Goal: Task Accomplishment & Management: Use online tool/utility

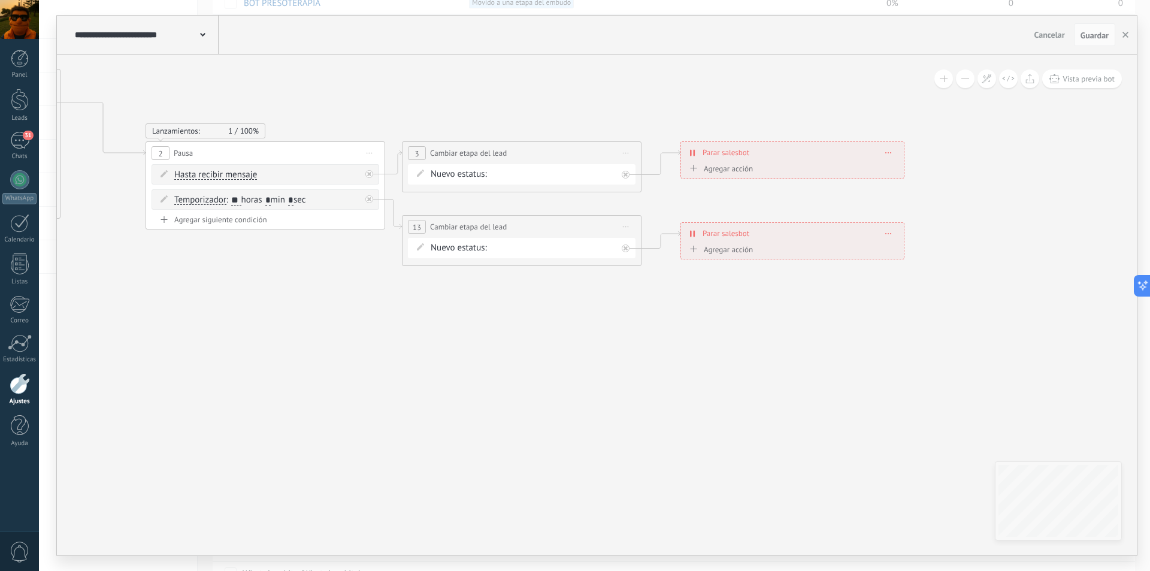
click at [431, 361] on icon at bounding box center [299, 167] width 1812 height 796
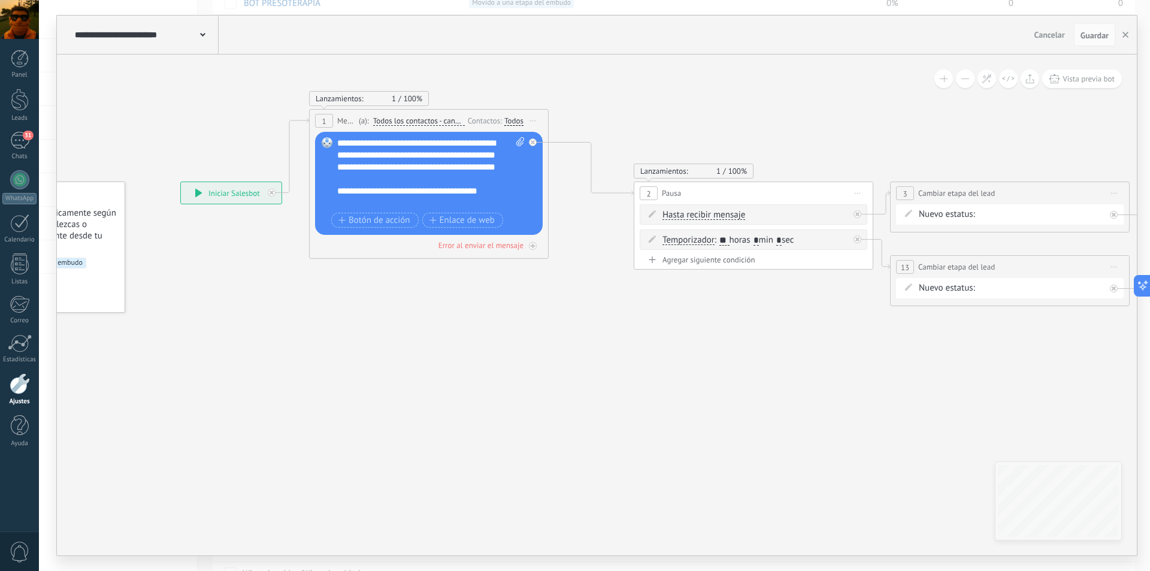
drag, startPoint x: 390, startPoint y: 361, endPoint x: 880, endPoint y: 401, distance: 491.7
click at [880, 401] on icon at bounding box center [787, 207] width 1812 height 796
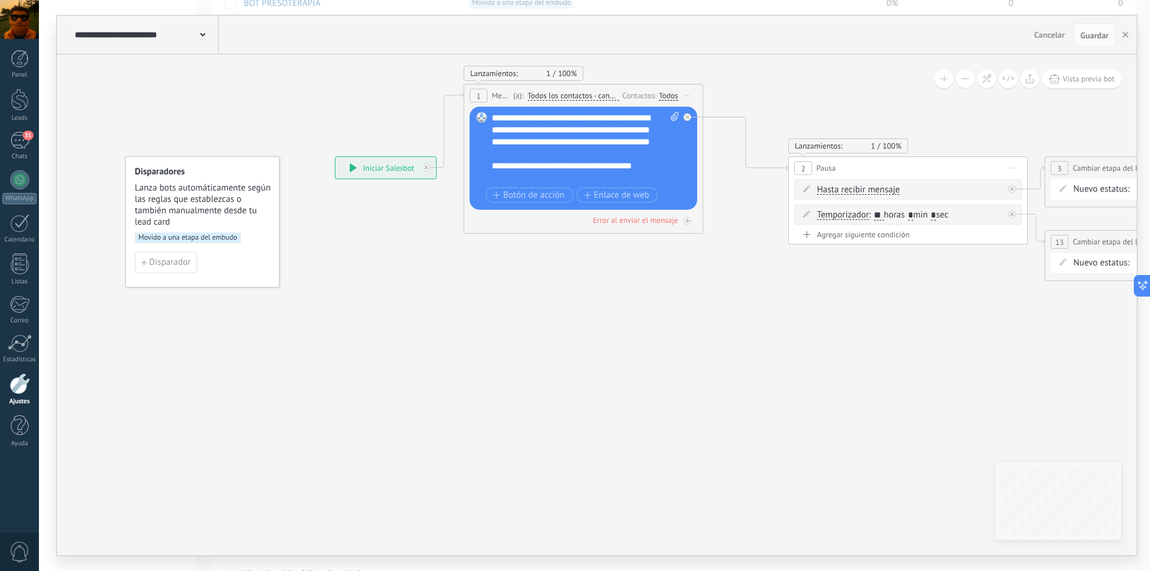
drag, startPoint x: 425, startPoint y: 415, endPoint x: 578, endPoint y: 390, distance: 155.4
click at [578, 390] on icon at bounding box center [941, 182] width 1812 height 796
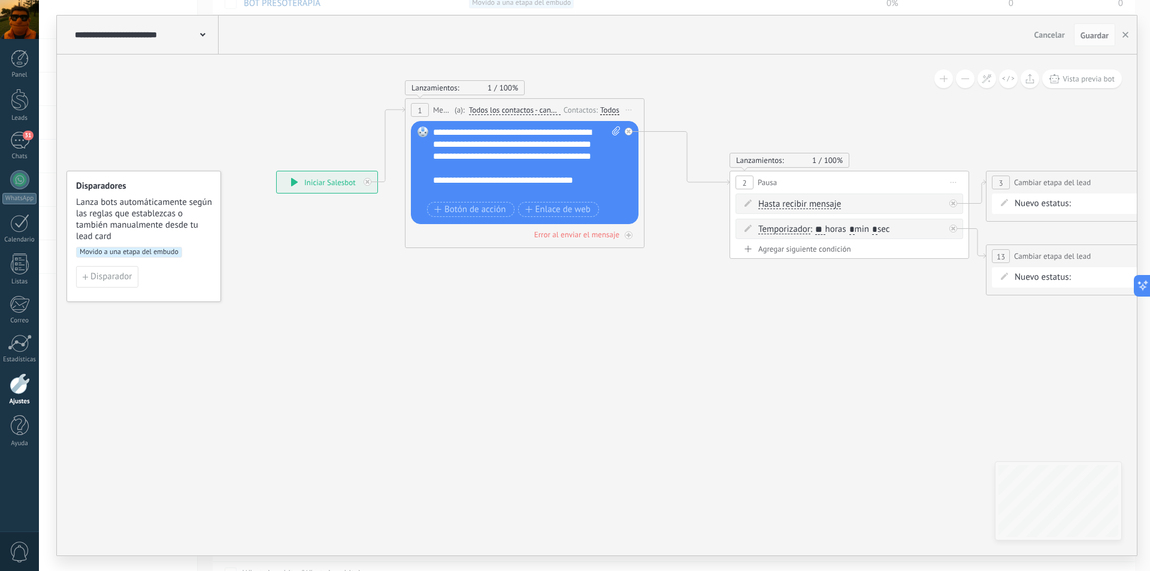
drag, startPoint x: 506, startPoint y: 365, endPoint x: 448, endPoint y: 380, distance: 60.4
click at [448, 380] on icon at bounding box center [883, 197] width 1812 height 796
click at [1090, 34] on span "Guardar" at bounding box center [1095, 35] width 28 height 8
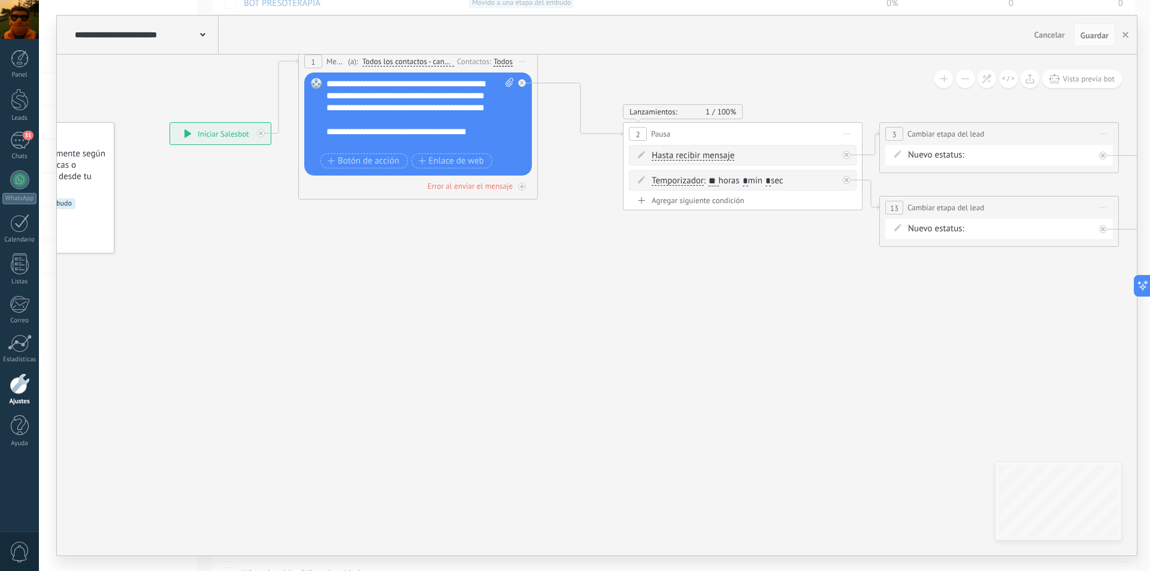
drag, startPoint x: 651, startPoint y: 353, endPoint x: 544, endPoint y: 304, distance: 117.2
click at [544, 304] on icon at bounding box center [776, 148] width 1812 height 796
click at [1126, 35] on use "button" at bounding box center [1126, 35] width 6 height 6
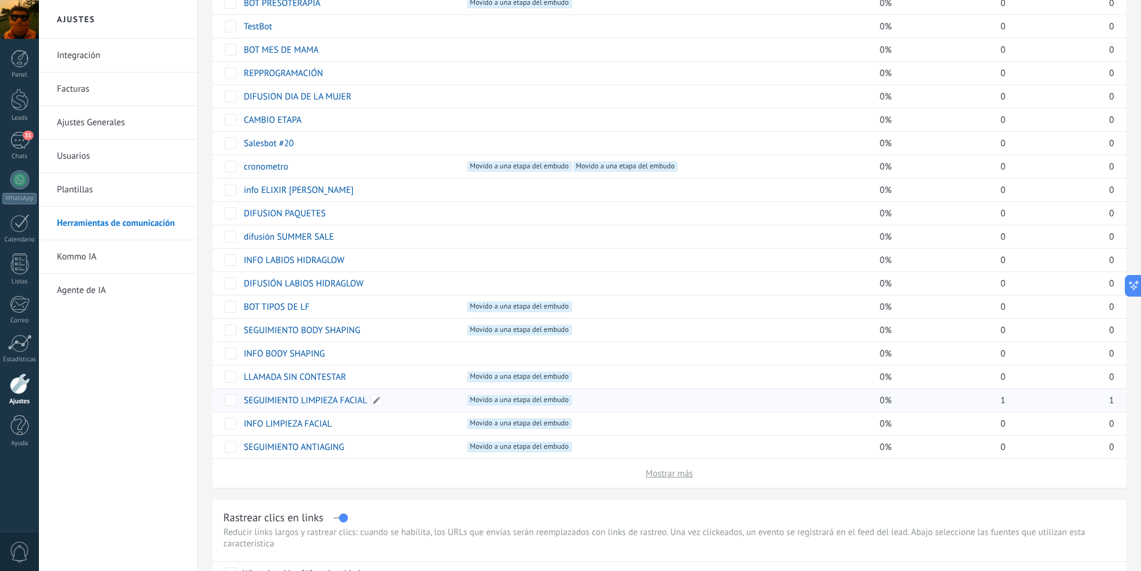
click at [287, 400] on link "SEGUIMIENTO LIMPIEZA FACIAL" at bounding box center [305, 400] width 123 height 11
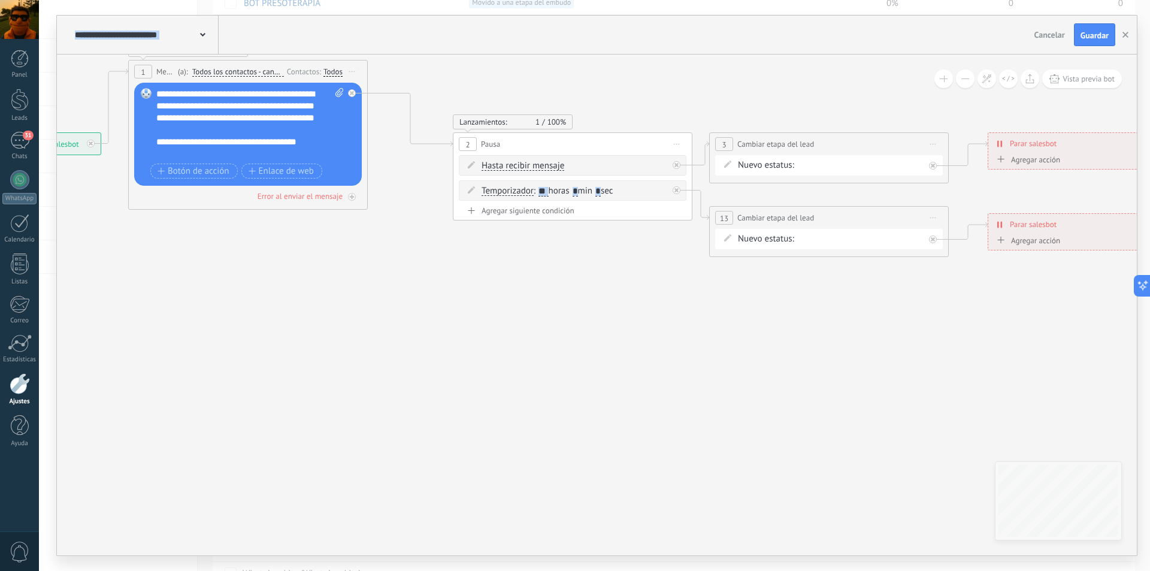
drag, startPoint x: 909, startPoint y: 321, endPoint x: 669, endPoint y: 292, distance: 241.9
click at [598, 309] on icon at bounding box center [606, 158] width 1812 height 796
click at [1126, 37] on icon "button" at bounding box center [1126, 35] width 6 height 6
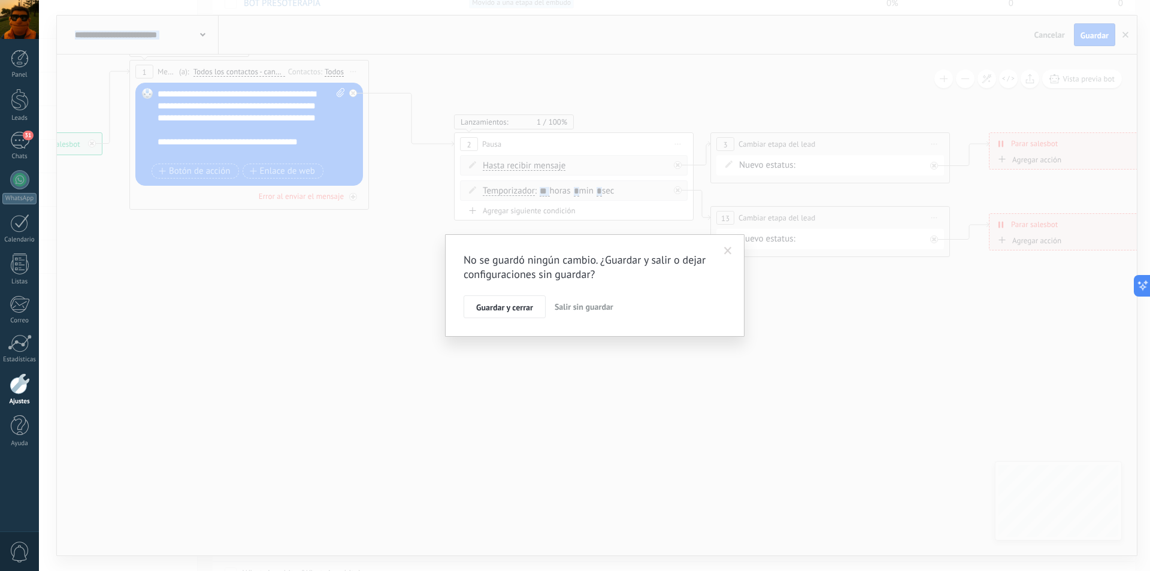
click at [573, 304] on span "Salir sin guardar" at bounding box center [584, 306] width 59 height 11
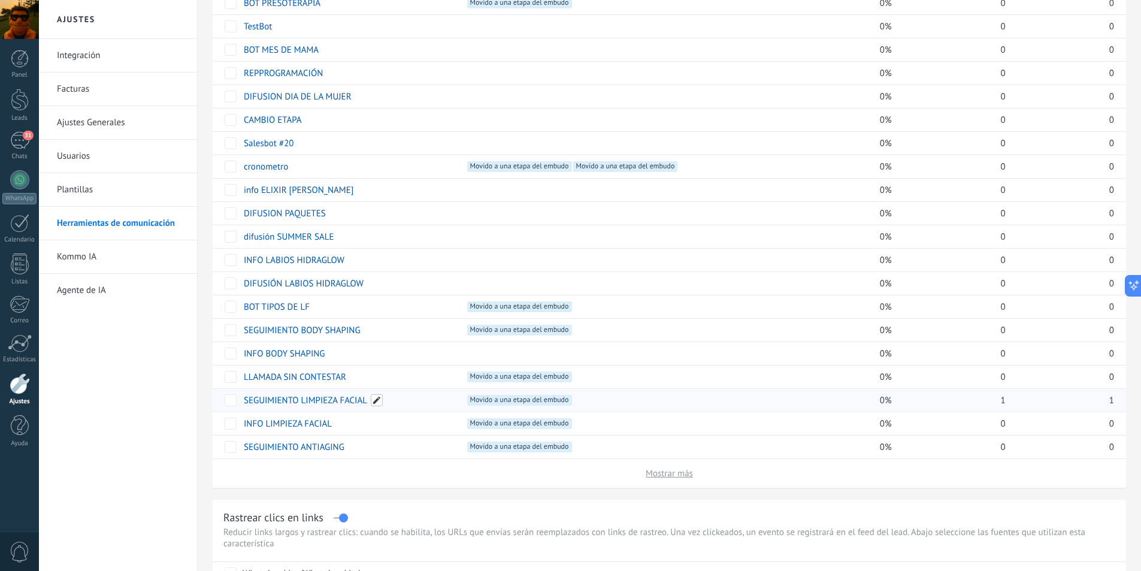
click at [377, 397] on span at bounding box center [377, 400] width 12 height 12
drag, startPoint x: 303, startPoint y: 401, endPoint x: 371, endPoint y: 402, distance: 68.3
click at [371, 402] on input "**********" at bounding box center [348, 401] width 208 height 16
click at [90, 394] on div "Integración Facturas Ajustes Generales Usuarios Plantillas Herramientas de comu…" at bounding box center [118, 305] width 158 height 532
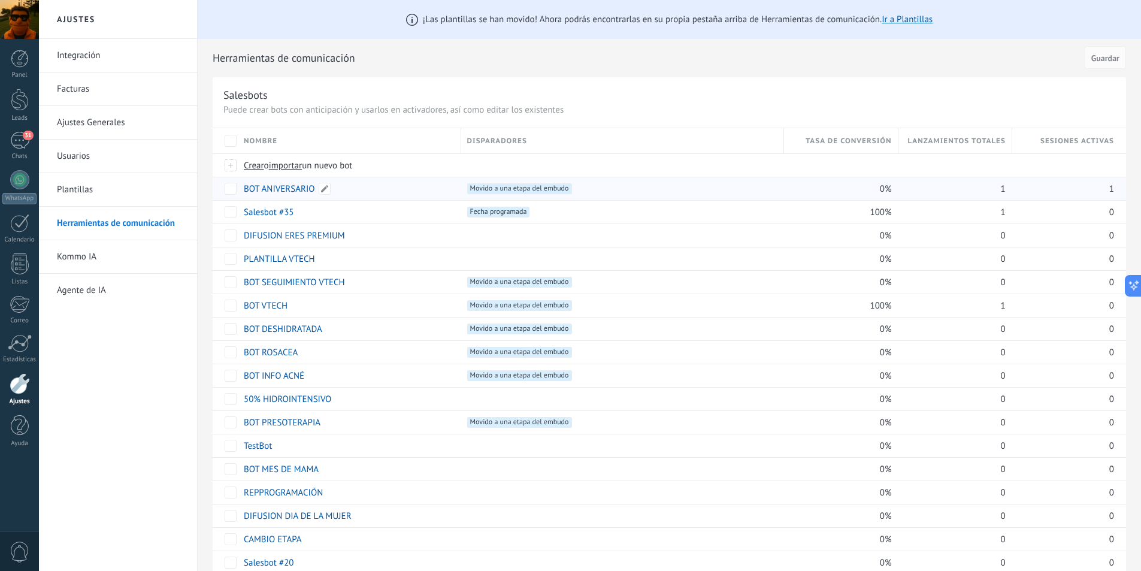
click at [382, 188] on div "BOT ANIVERSARIO" at bounding box center [346, 188] width 217 height 23
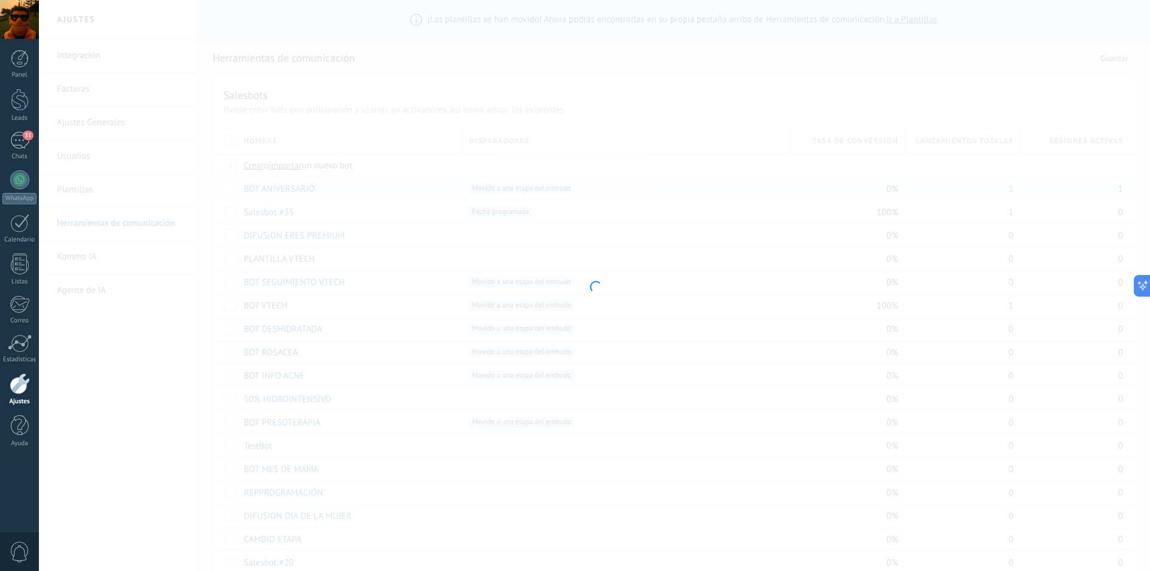
type input "**********"
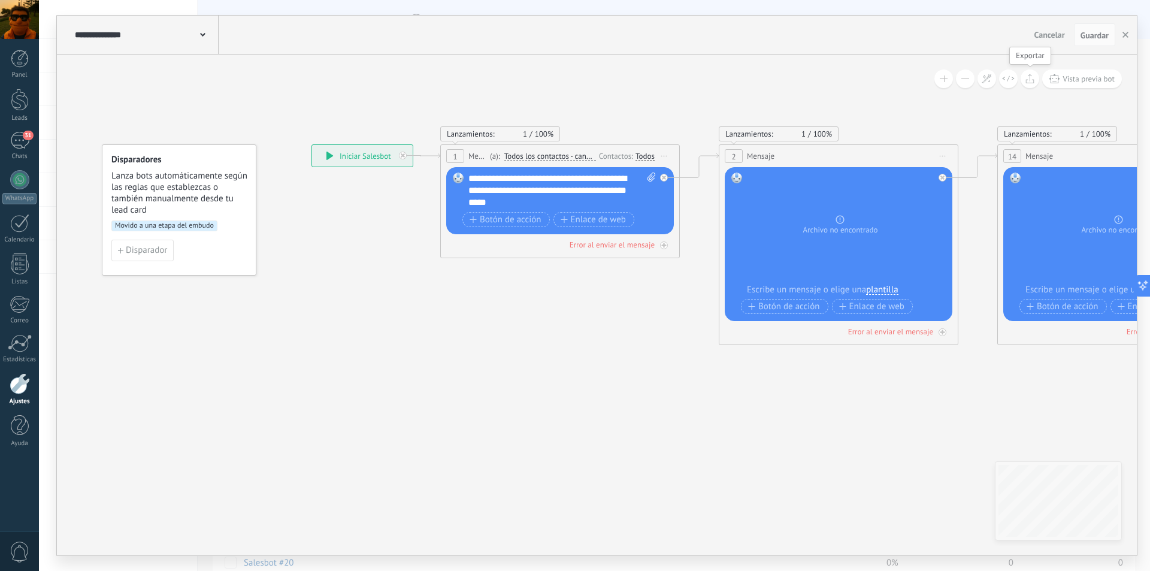
click at [1032, 77] on icon at bounding box center [1030, 79] width 9 height 10
drag, startPoint x: 879, startPoint y: 86, endPoint x: 897, endPoint y: 70, distance: 24.2
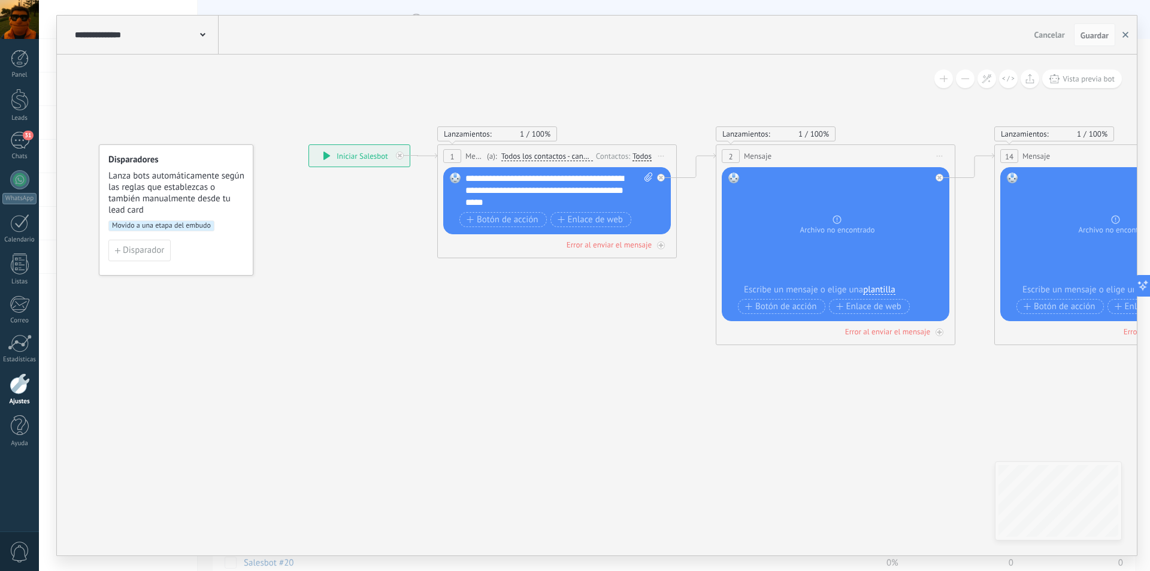
click at [1127, 34] on use "button" at bounding box center [1126, 35] width 6 height 6
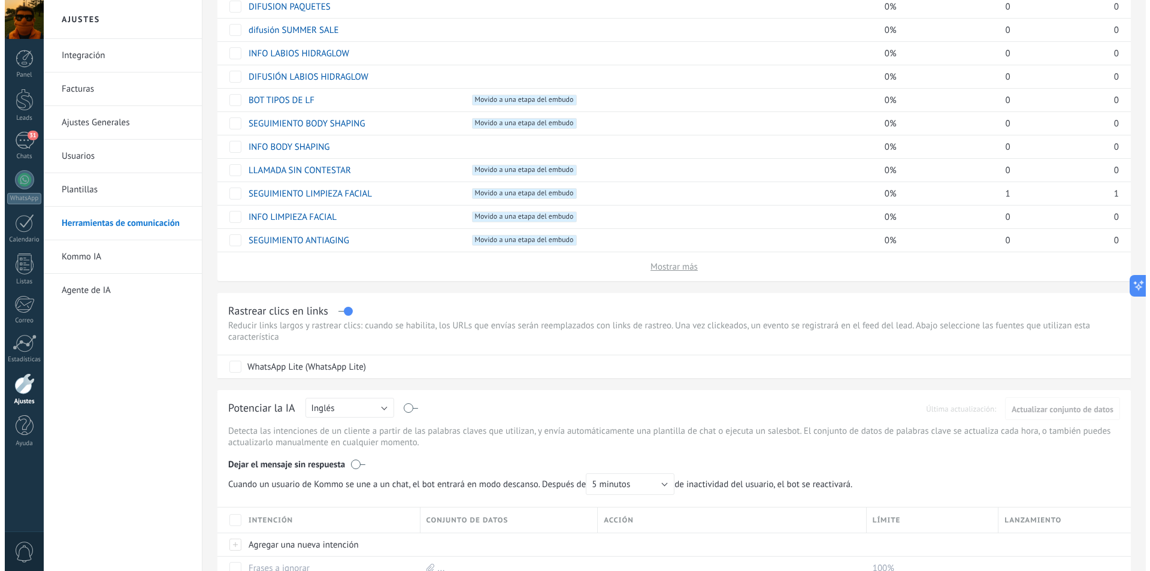
scroll to position [584, 0]
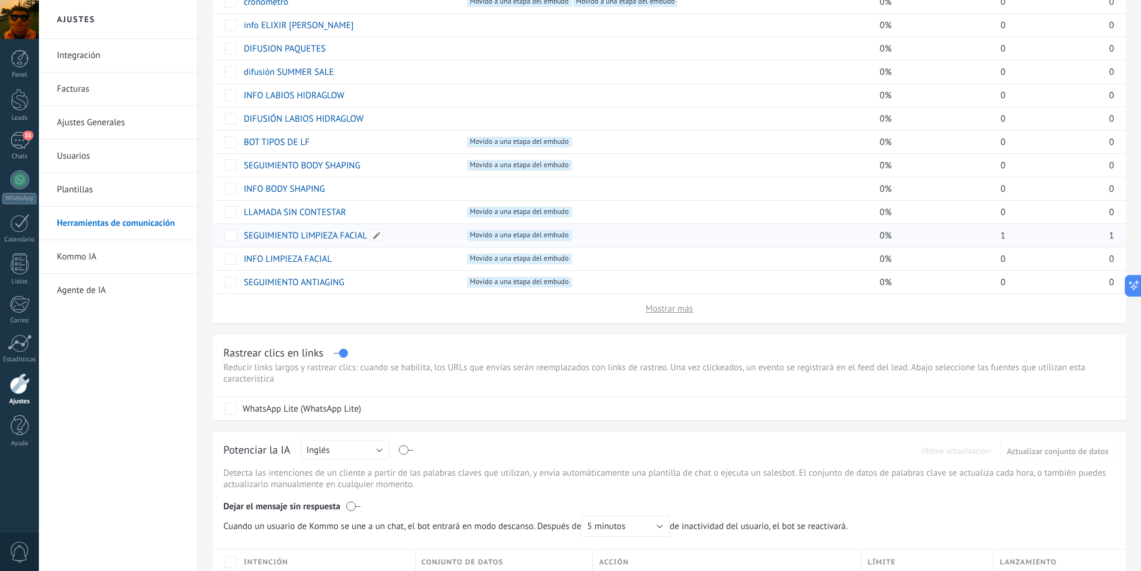
click at [293, 237] on link "SEGUIMIENTO LIMPIEZA FACIAL" at bounding box center [305, 235] width 123 height 11
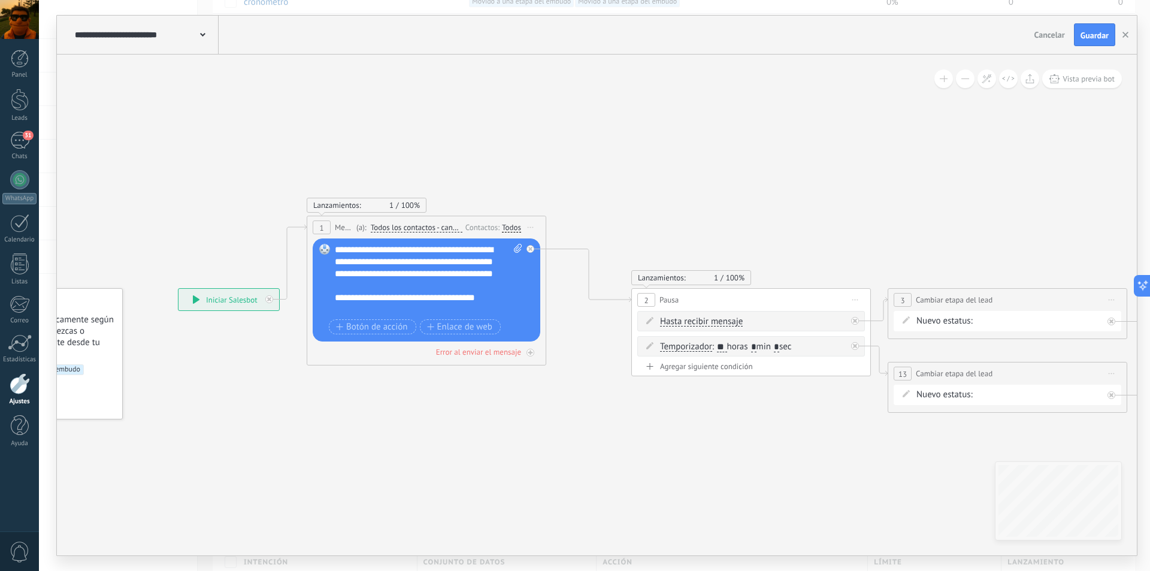
drag, startPoint x: 801, startPoint y: 368, endPoint x: 667, endPoint y: 512, distance: 196.3
click at [667, 512] on icon at bounding box center [784, 314] width 1812 height 796
click at [335, 487] on icon at bounding box center [784, 314] width 1812 height 796
click at [1033, 77] on icon at bounding box center [1030, 79] width 9 height 10
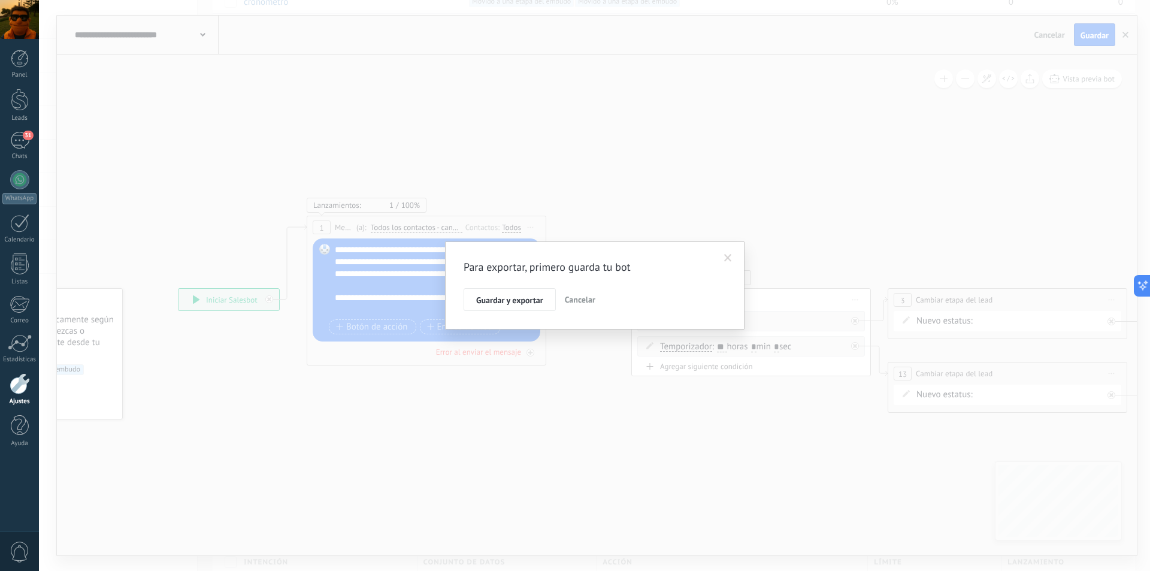
click at [731, 255] on span at bounding box center [728, 258] width 8 height 8
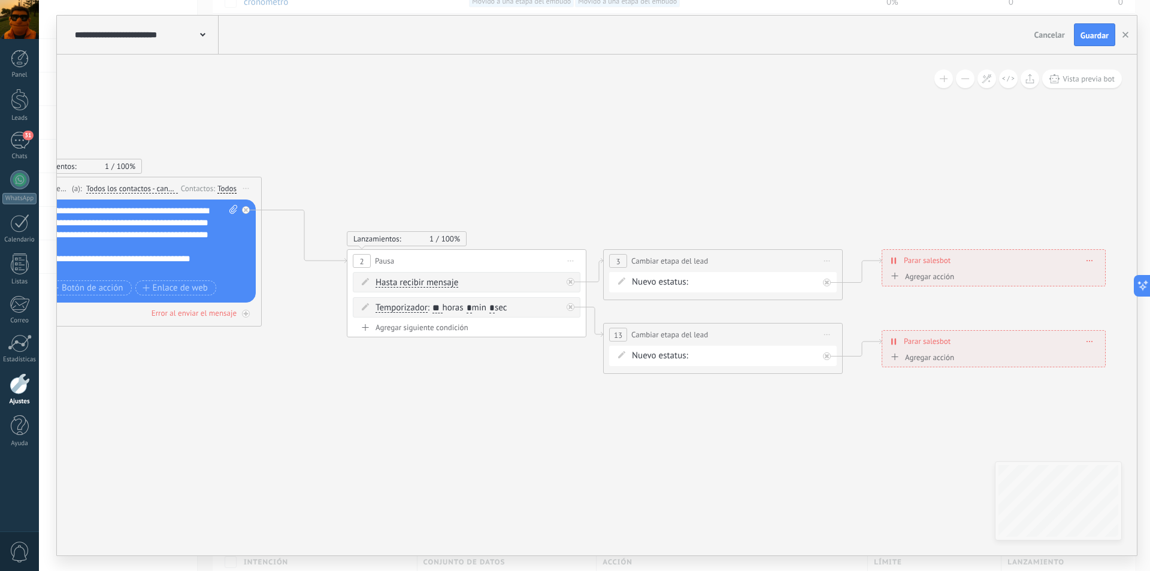
drag, startPoint x: 656, startPoint y: 444, endPoint x: 371, endPoint y: 405, distance: 287.2
click at [371, 405] on icon at bounding box center [500, 275] width 1812 height 796
click at [0, 0] on div "DATOS LLAMADA 1 LLAMADA 2 info aniversario INFO LF ERES PREMIUM INFO TIPOS LIMP…" at bounding box center [0, 0] width 0 height 0
click at [721, 360] on span at bounding box center [722, 355] width 47 height 10
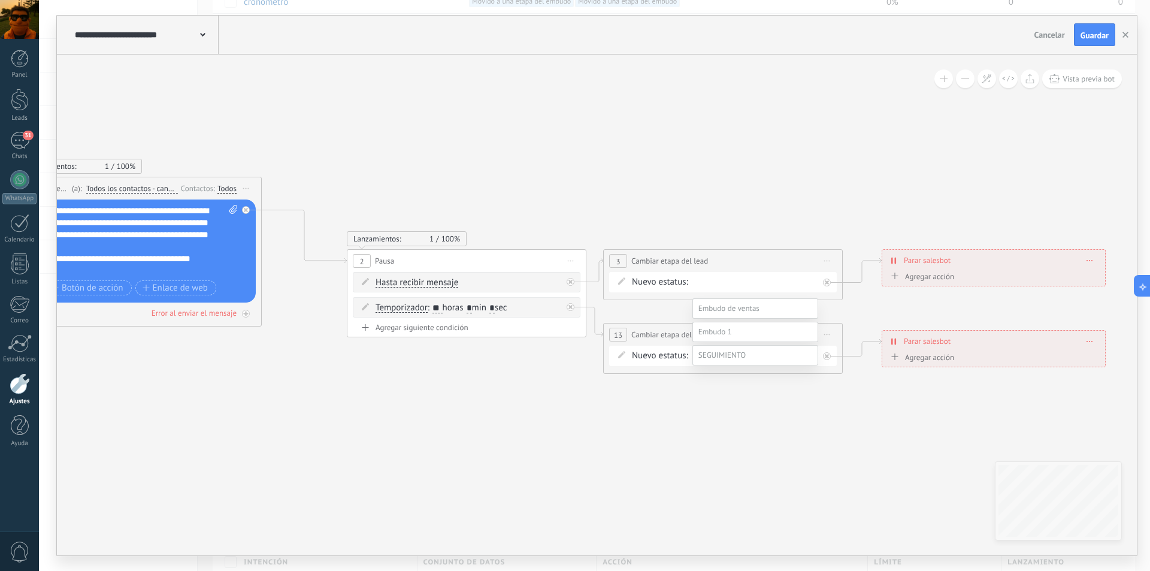
scroll to position [47, 0]
click at [0, 0] on label "NO INTERESADO" at bounding box center [0, 0] width 0 height 0
click at [613, 452] on icon at bounding box center [500, 275] width 1812 height 796
click at [1101, 28] on button "Guardar" at bounding box center [1094, 34] width 41 height 23
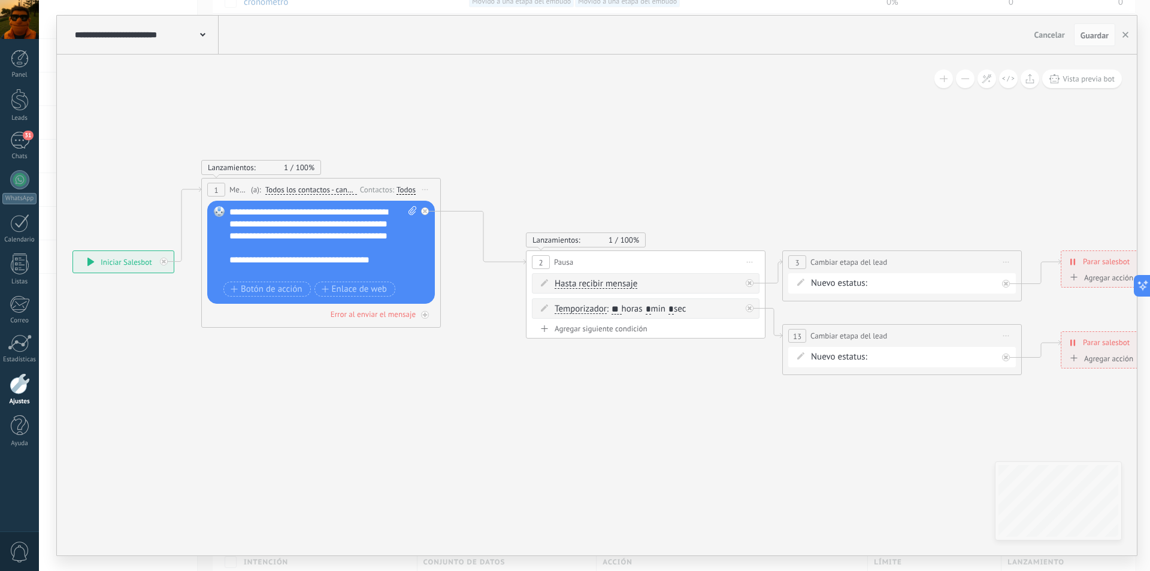
drag, startPoint x: 504, startPoint y: 168, endPoint x: 683, endPoint y: 169, distance: 179.1
click at [683, 169] on icon at bounding box center [679, 276] width 1812 height 796
click at [1031, 80] on icon at bounding box center [1030, 79] width 9 height 10
click at [638, 170] on icon at bounding box center [679, 276] width 1812 height 796
